Goal: Transaction & Acquisition: Download file/media

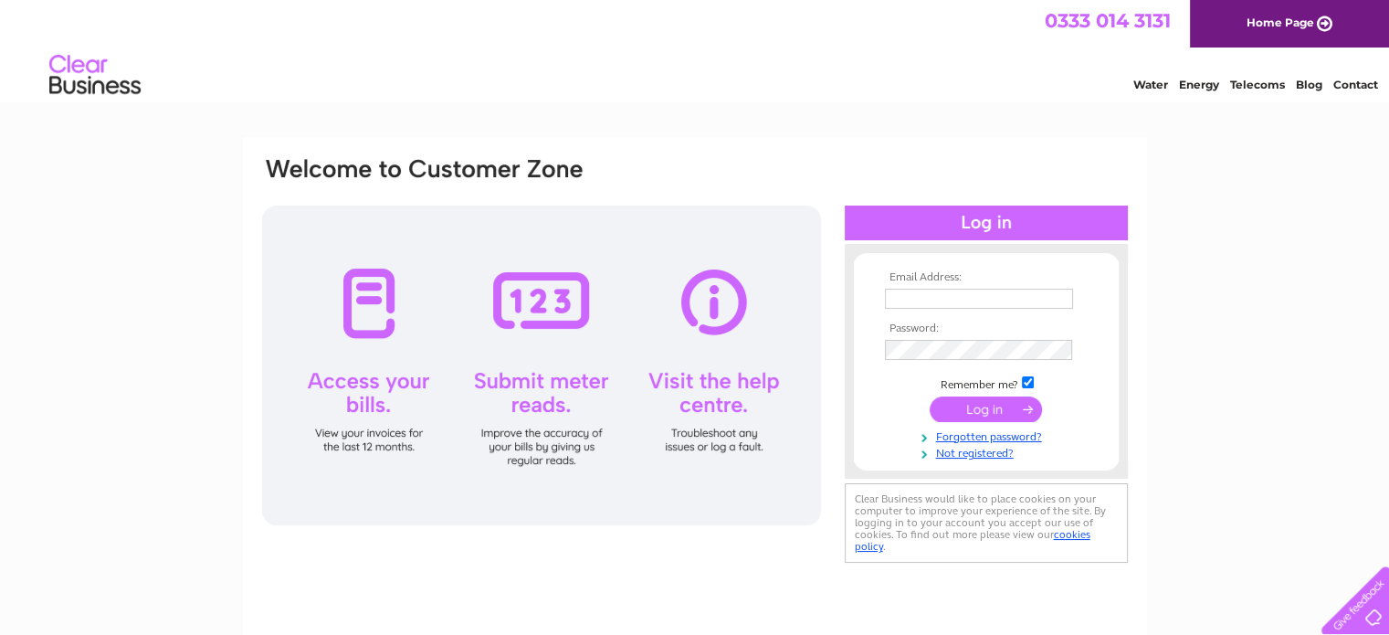
click at [77, 68] on img at bounding box center [94, 75] width 93 height 56
click at [906, 291] on input "text" at bounding box center [979, 299] width 188 height 20
type input "wendyrzepecki@yahoo.co.uk"
click at [947, 409] on input "submit" at bounding box center [985, 409] width 112 height 26
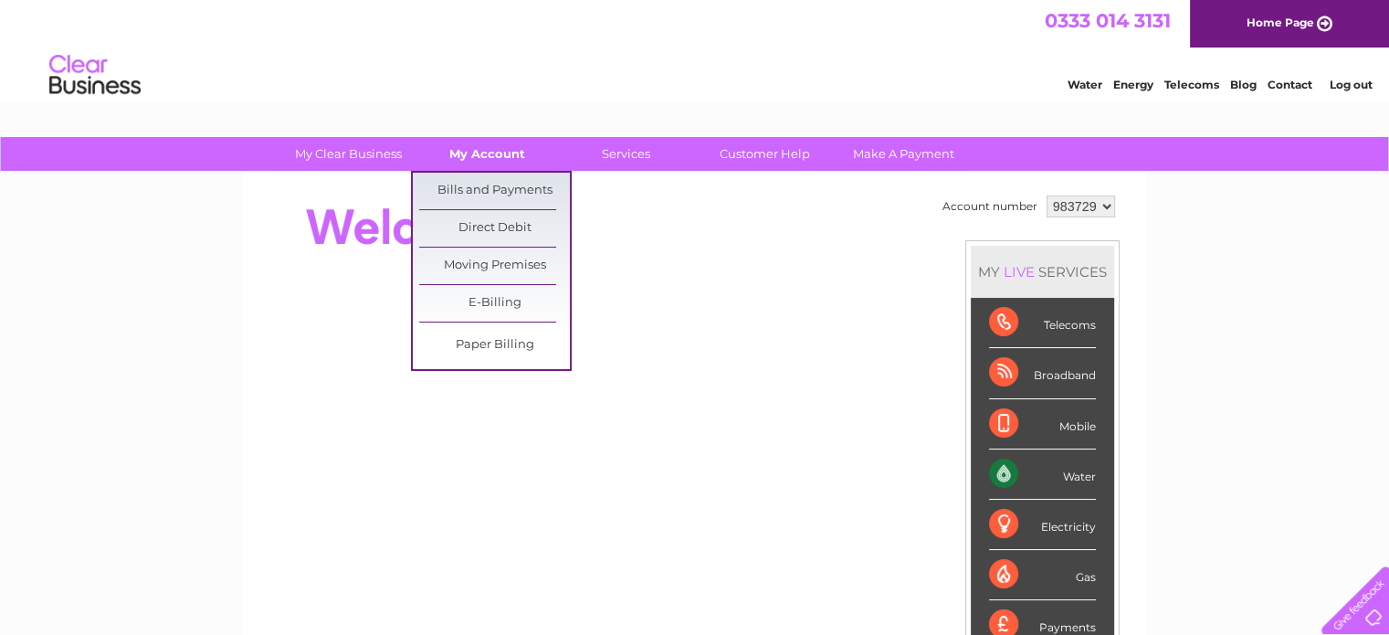
click at [480, 154] on link "My Account" at bounding box center [487, 154] width 151 height 34
click at [486, 186] on link "Bills and Payments" at bounding box center [494, 191] width 151 height 37
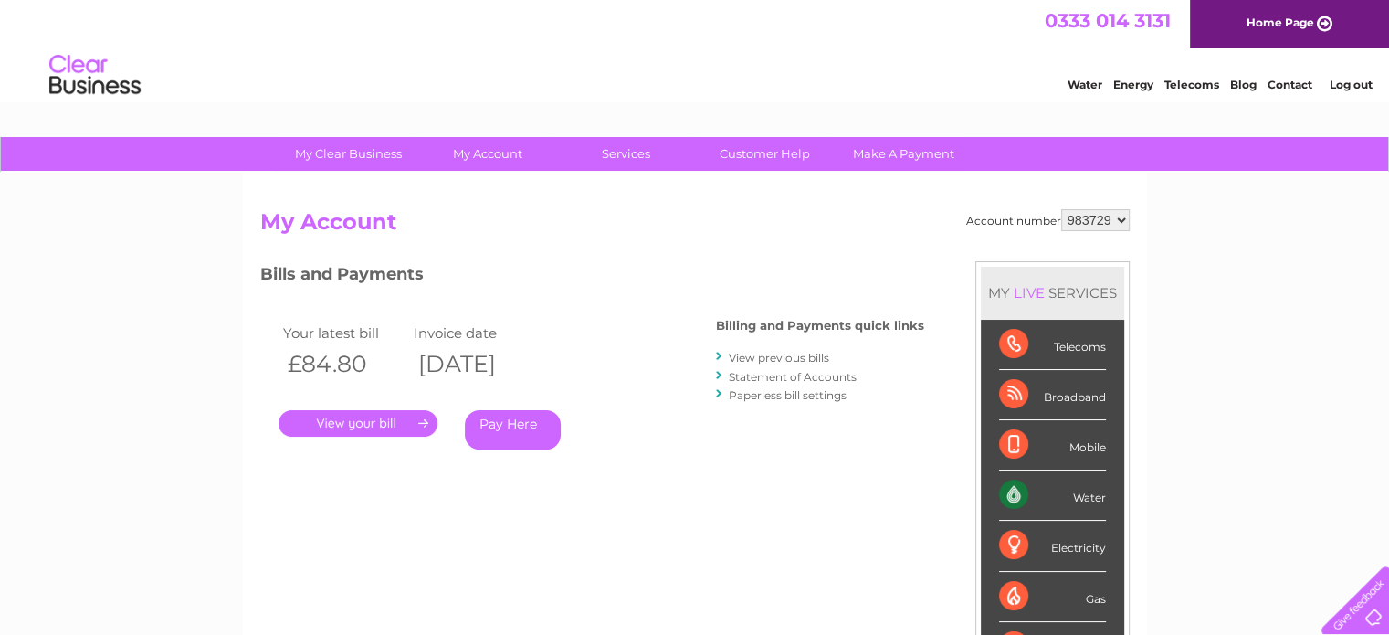
click at [379, 419] on link "." at bounding box center [357, 423] width 159 height 26
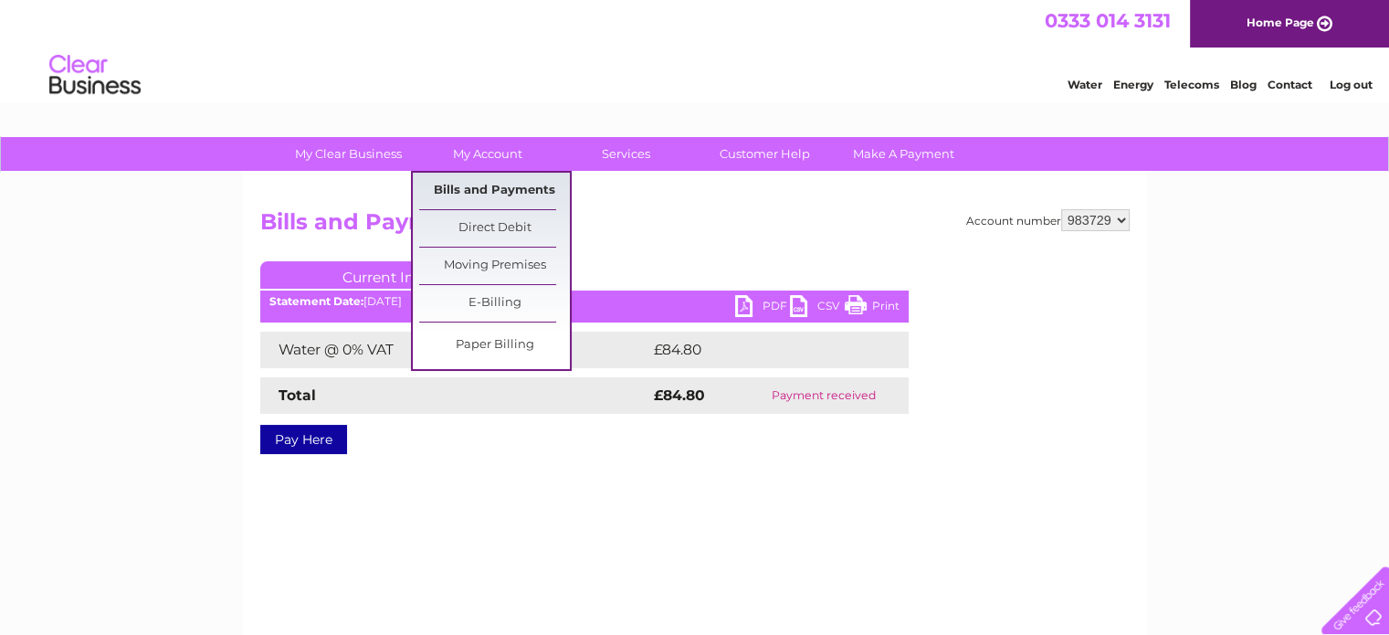
click at [511, 191] on link "Bills and Payments" at bounding box center [494, 191] width 151 height 37
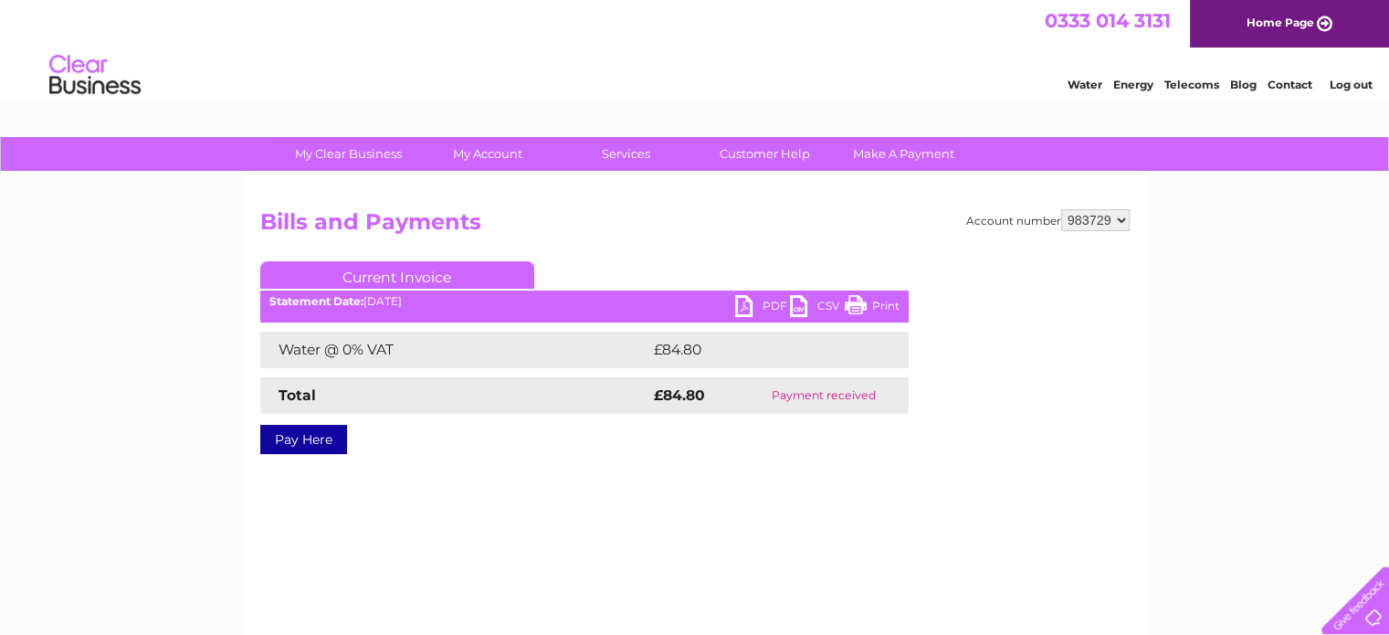
scroll to position [374, 0]
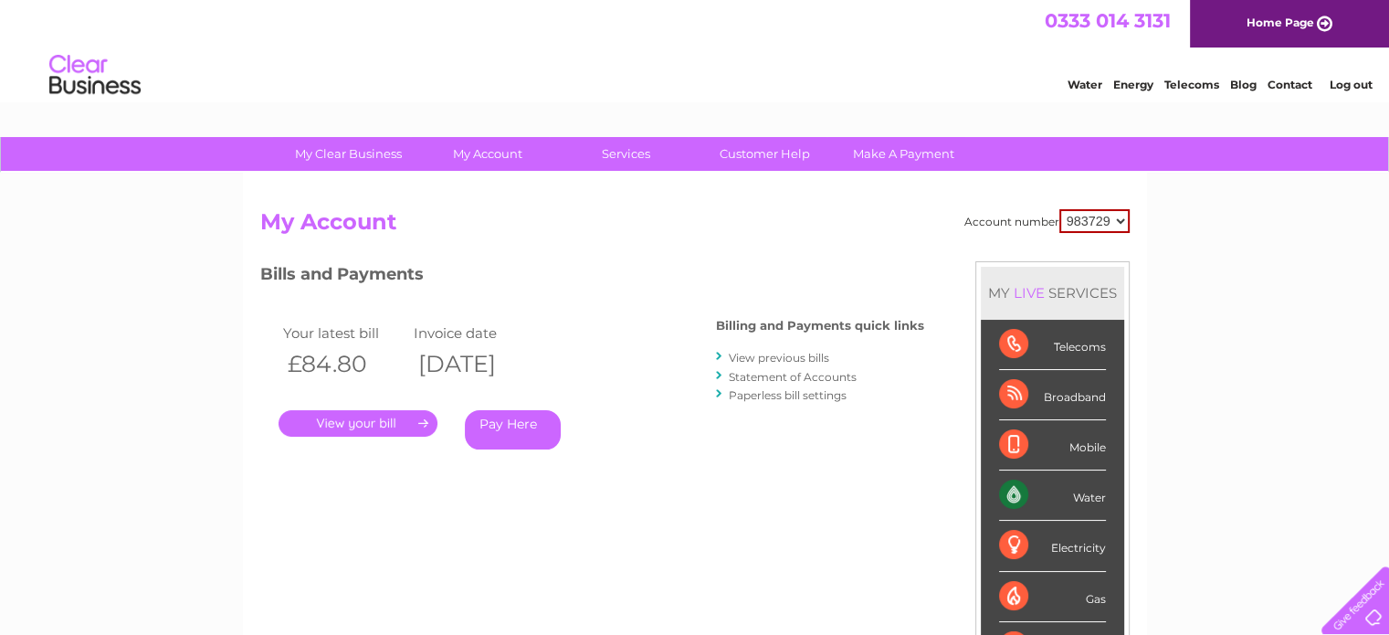
click at [758, 359] on link "View previous bills" at bounding box center [779, 358] width 100 height 14
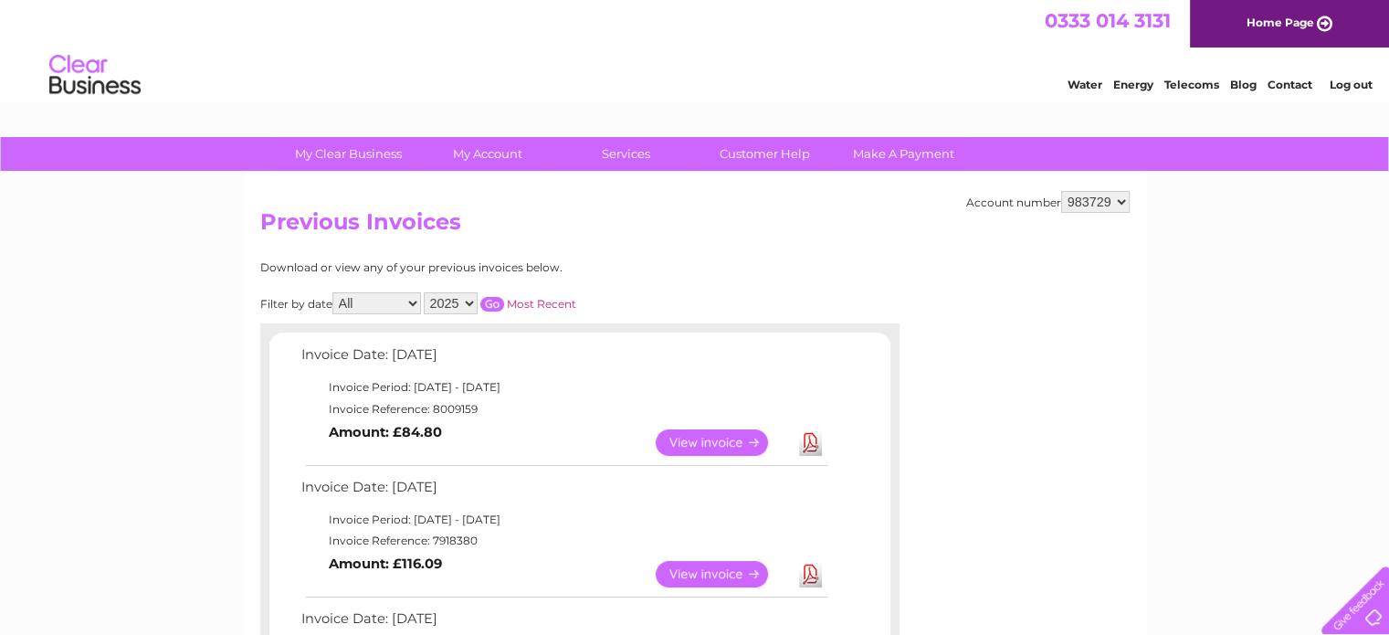
scroll to position [555, 0]
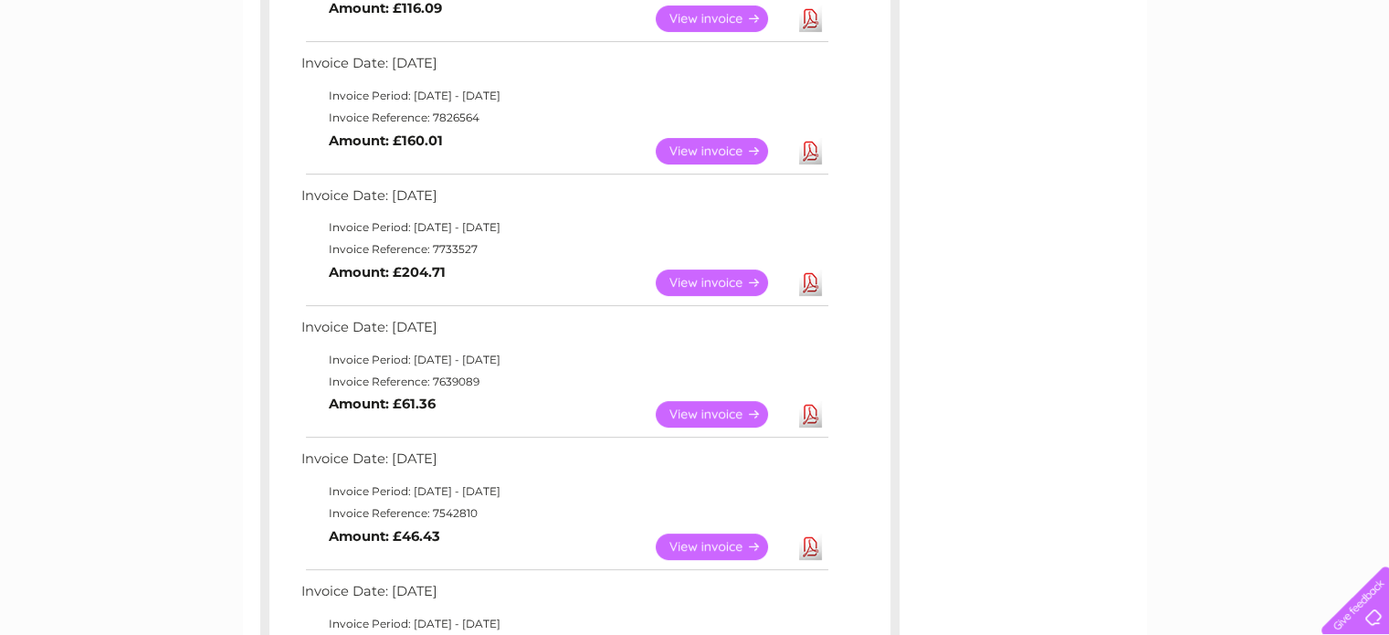
click at [808, 154] on link "Download" at bounding box center [810, 151] width 23 height 26
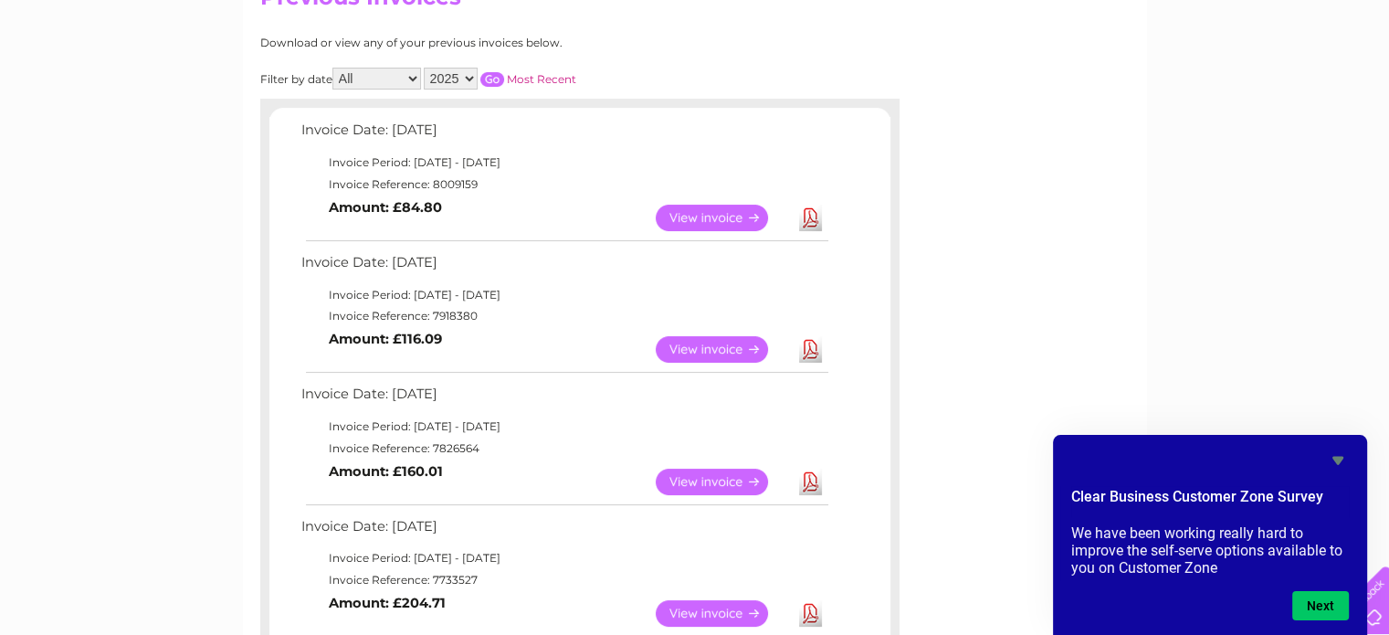
scroll to position [190, 0]
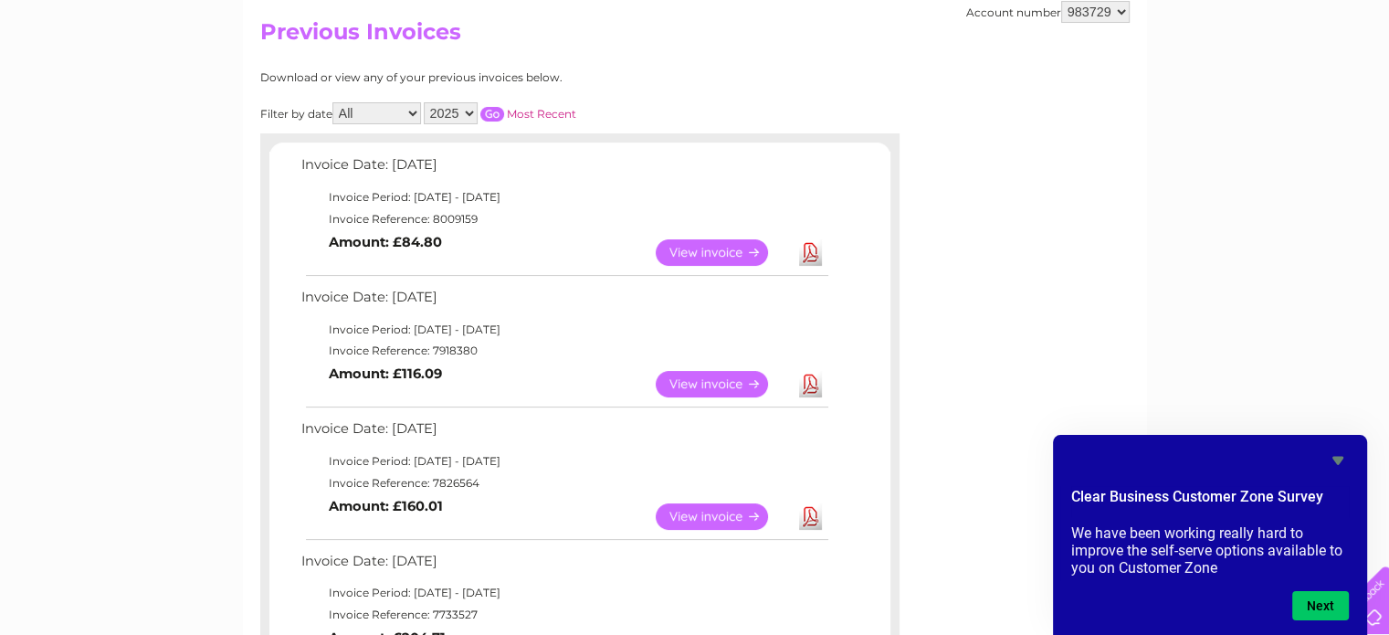
click at [804, 389] on link "Download" at bounding box center [810, 384] width 23 height 26
click at [814, 244] on link "Download" at bounding box center [810, 252] width 23 height 26
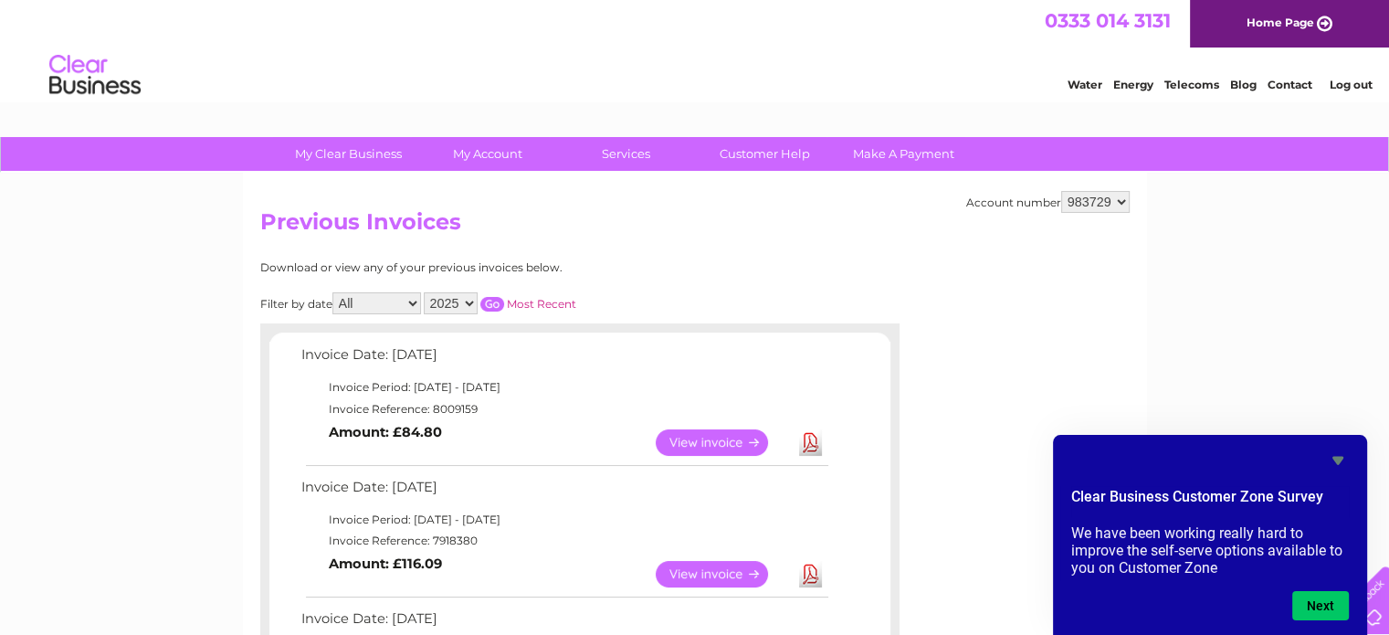
click at [1344, 78] on link "Log out" at bounding box center [1349, 85] width 43 height 14
